Goal: Task Accomplishment & Management: Manage account settings

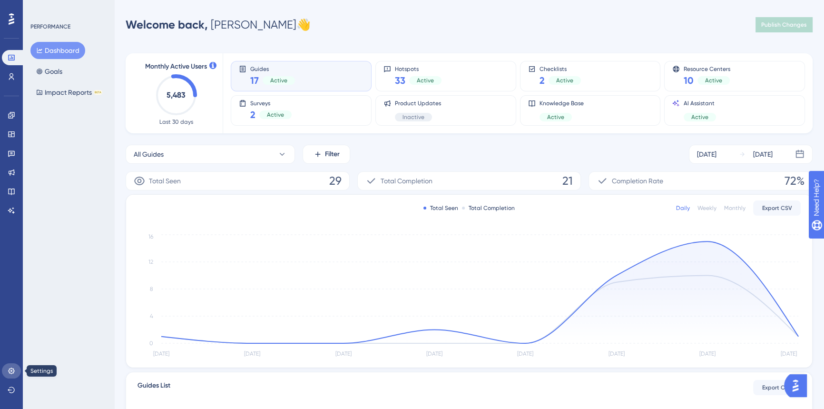
click at [13, 368] on icon at bounding box center [11, 370] width 6 height 6
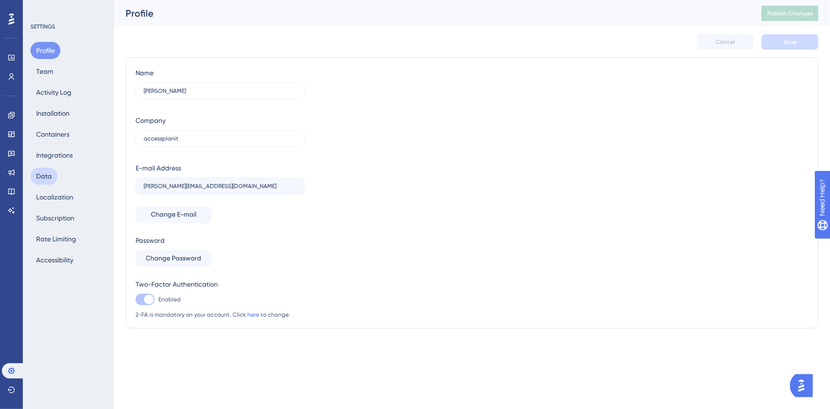
click at [49, 177] on button "Data" at bounding box center [43, 175] width 27 height 17
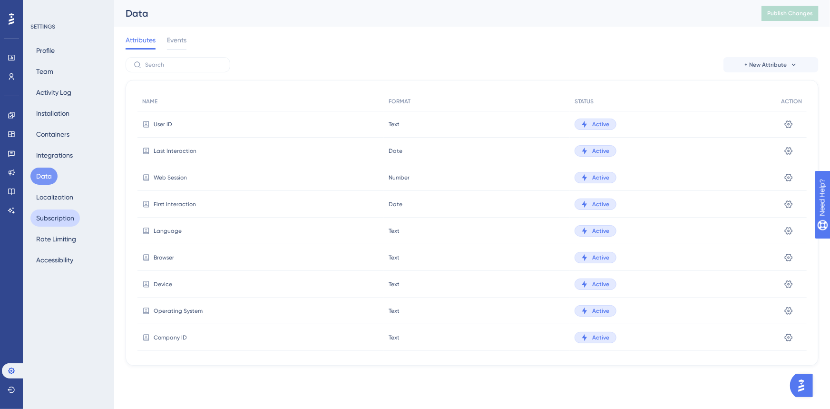
click at [57, 214] on button "Subscription" at bounding box center [54, 217] width 49 height 17
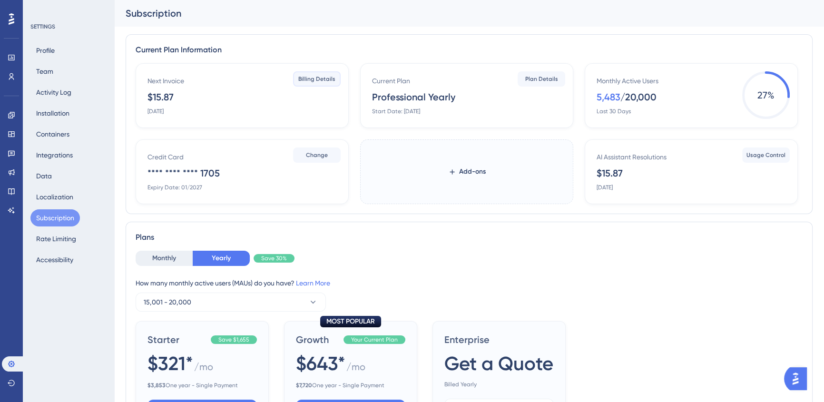
click at [320, 82] on span "Billing Details" at bounding box center [316, 79] width 37 height 8
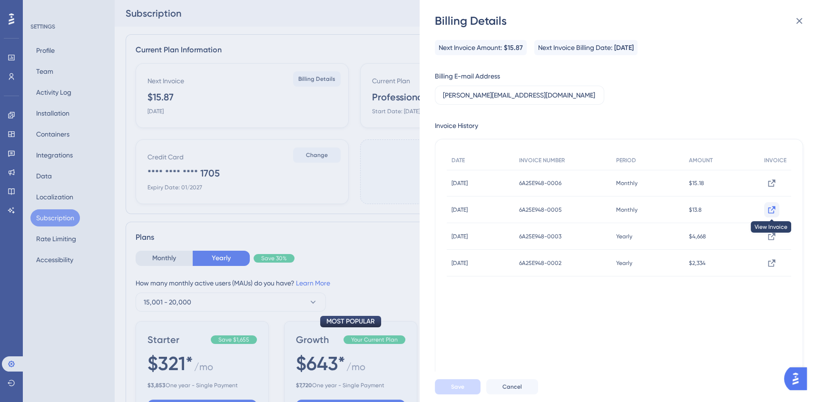
click at [768, 207] on icon at bounding box center [771, 209] width 7 height 7
click at [767, 186] on icon at bounding box center [772, 183] width 10 height 10
click at [38, 300] on div "Billing Details Next Invoice Amount: $15.87 Next Invoice Billing Date: [DATE] B…" at bounding box center [412, 201] width 824 height 402
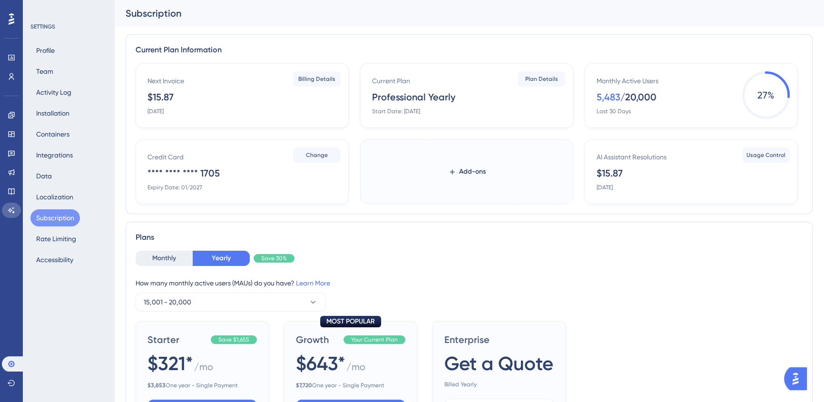
click at [10, 204] on link at bounding box center [11, 210] width 19 height 15
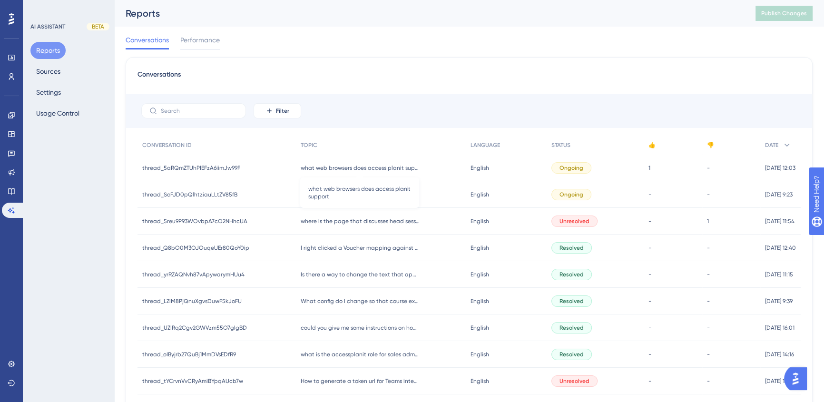
click at [379, 170] on span "what web browsers does access planit support" at bounding box center [360, 168] width 119 height 8
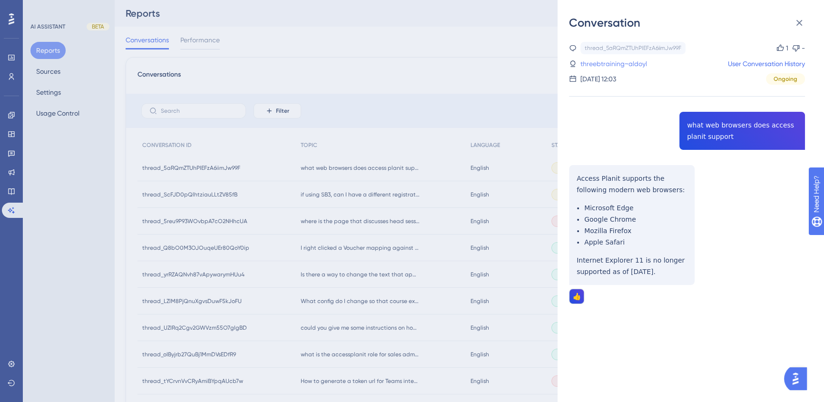
click at [607, 61] on link "threebtraining~aldoyl" at bounding box center [614, 63] width 67 height 11
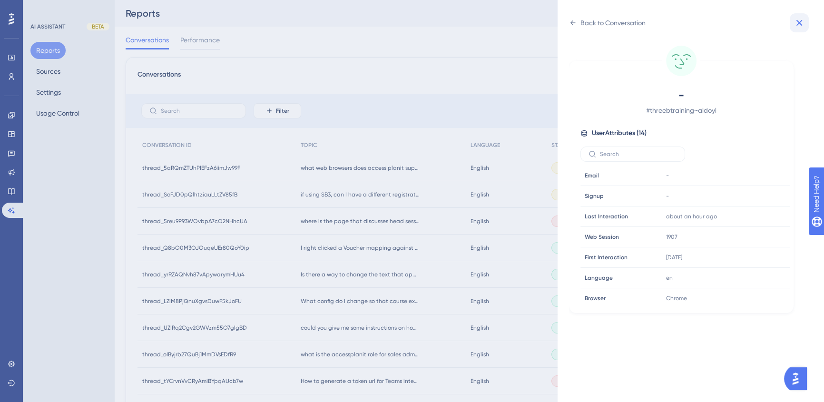
click at [799, 24] on icon at bounding box center [799, 22] width 11 height 11
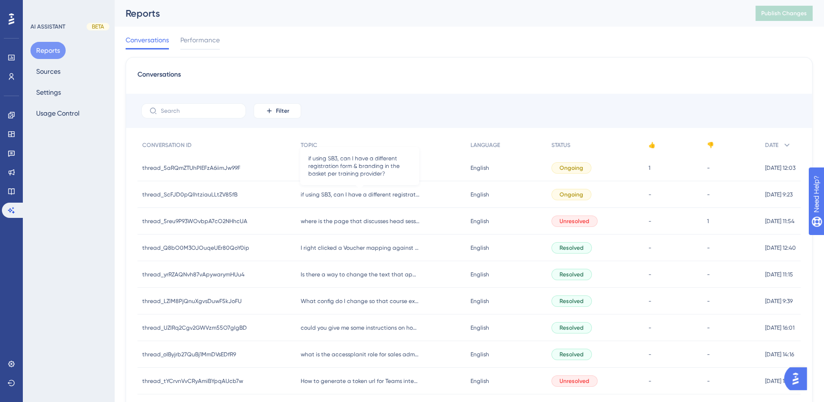
click at [305, 195] on span "if using SB3, can I have a different registration form & branding in the basket…" at bounding box center [360, 195] width 119 height 8
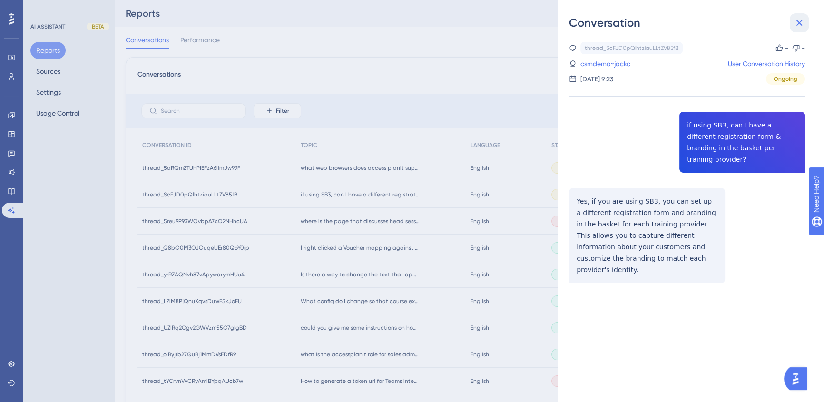
click at [803, 16] on button at bounding box center [799, 22] width 19 height 19
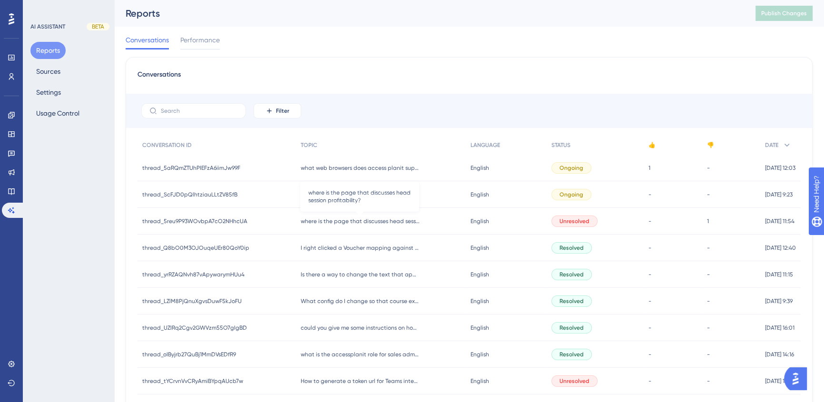
click at [314, 219] on span "where is the page that discusses head session profitability?" at bounding box center [360, 221] width 119 height 8
